Goal: Task Accomplishment & Management: Use online tool/utility

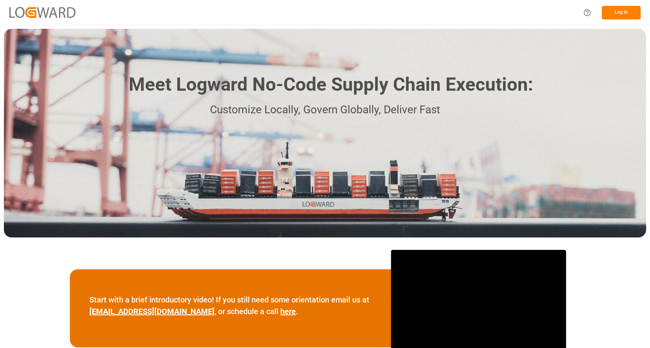
click at [617, 14] on button "Log In" at bounding box center [621, 13] width 39 height 14
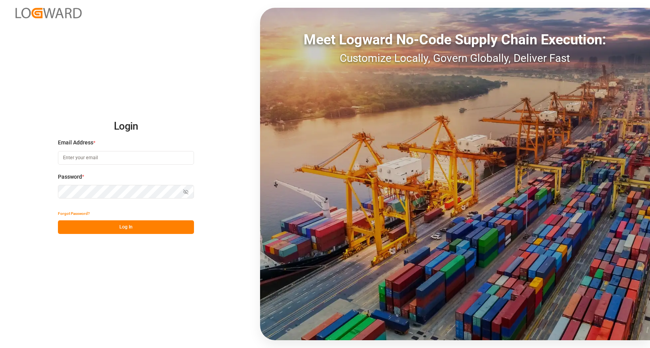
click at [126, 156] on input at bounding box center [126, 158] width 136 height 14
type input "[PERSON_NAME][EMAIL_ADDRESS][PERSON_NAME][DOMAIN_NAME]"
click at [161, 225] on button "Log In" at bounding box center [126, 227] width 136 height 14
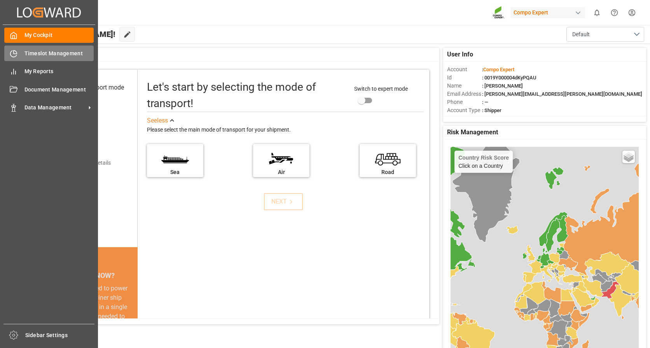
click at [74, 53] on span "Timeslot Management" at bounding box center [60, 53] width 70 height 8
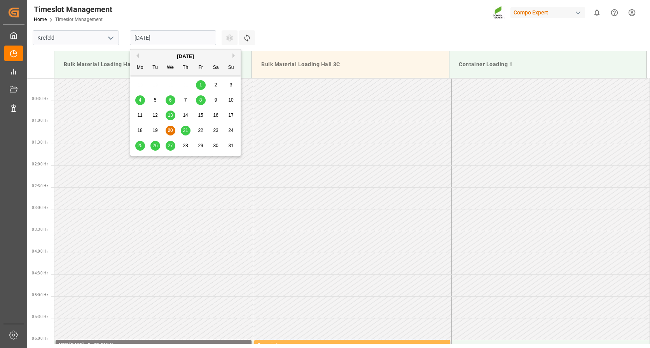
drag, startPoint x: 172, startPoint y: 37, endPoint x: 182, endPoint y: 54, distance: 19.4
click at [172, 37] on input "[DATE]" at bounding box center [173, 37] width 86 height 15
click at [186, 130] on span "21" at bounding box center [185, 130] width 5 height 5
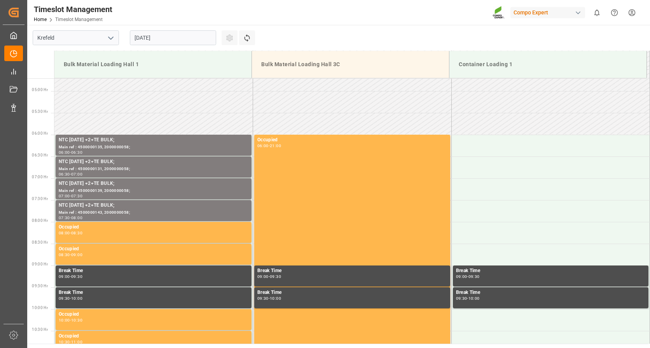
scroll to position [42, 0]
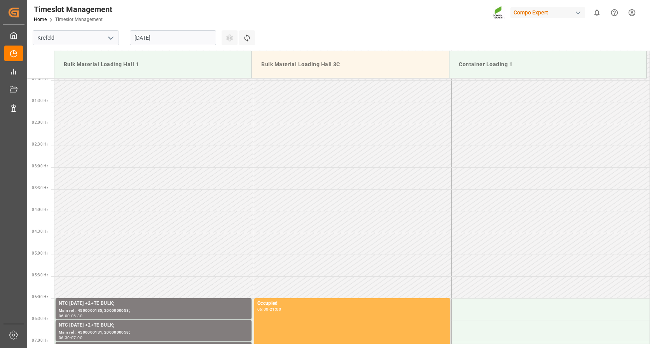
click at [327, 36] on main "[GEOGRAPHIC_DATA] [DATE] Settings Refresh Time Slots Bulk Material Loading Hall…" at bounding box center [338, 184] width 622 height 319
drag, startPoint x: 280, startPoint y: 131, endPoint x: 326, endPoint y: 88, distance: 62.5
click at [280, 130] on td at bounding box center [352, 135] width 199 height 22
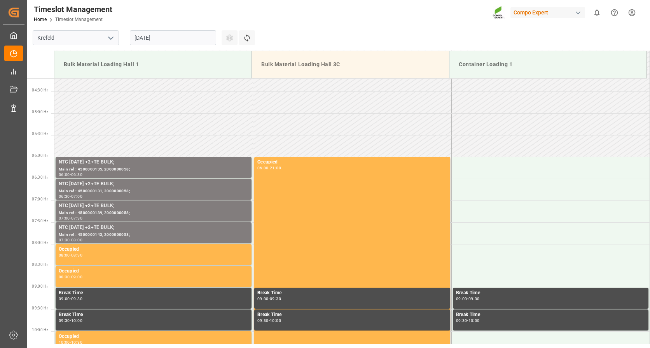
scroll to position [314, 0]
